Goal: Transaction & Acquisition: Purchase product/service

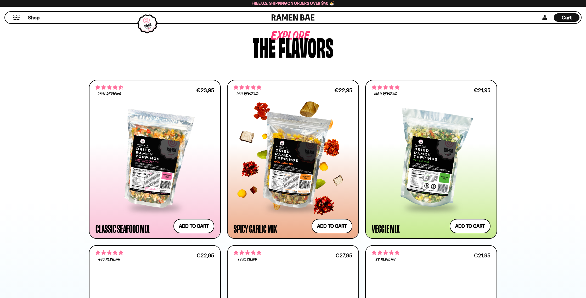
scroll to position [255, 0]
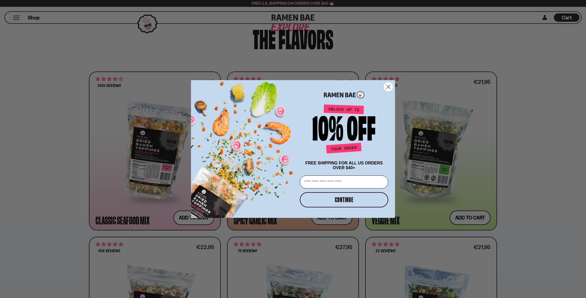
click at [385, 86] on circle "Close dialog" at bounding box center [388, 86] width 9 height 9
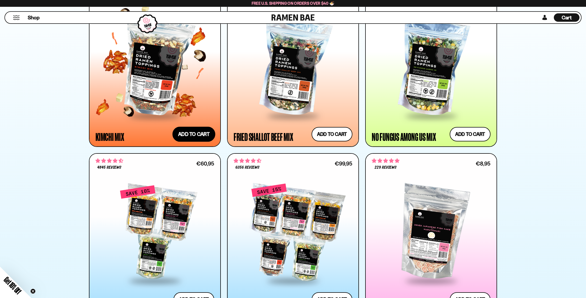
scroll to position [503, 0]
click at [201, 93] on div at bounding box center [154, 67] width 119 height 95
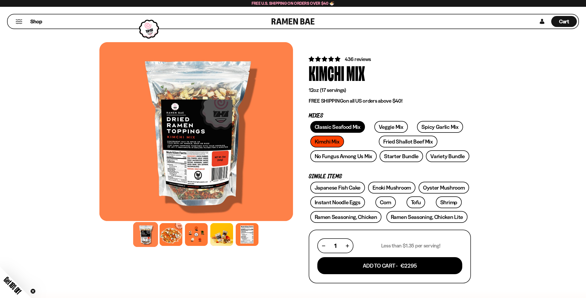
click at [340, 125] on link "Classic Seafood Mix" at bounding box center [337, 127] width 55 height 12
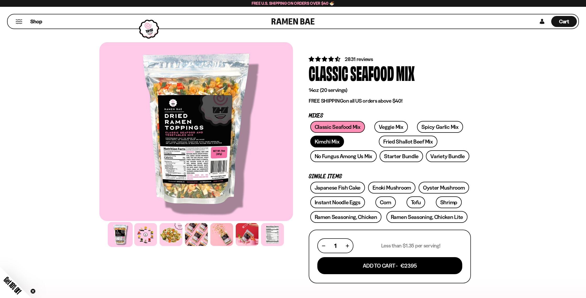
click at [335, 138] on link "Kimchi Mix" at bounding box center [327, 141] width 34 height 12
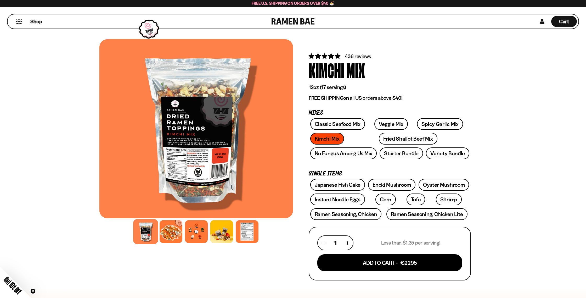
scroll to position [3, 0]
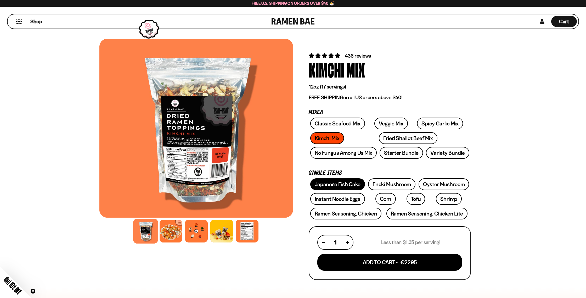
click at [342, 184] on link "Japanese Fish Cake" at bounding box center [337, 184] width 55 height 12
